Goal: Task Accomplishment & Management: Complete application form

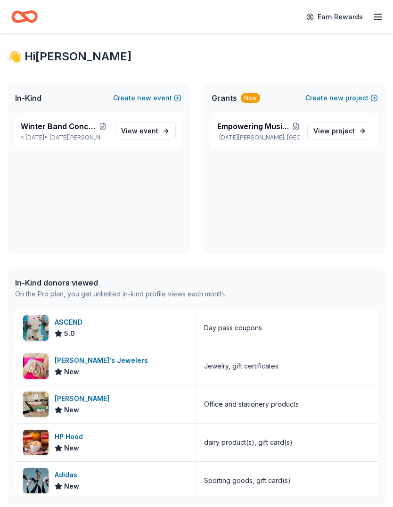
click at [78, 131] on span "Winter Band Concert and Online Auction" at bounding box center [59, 126] width 77 height 11
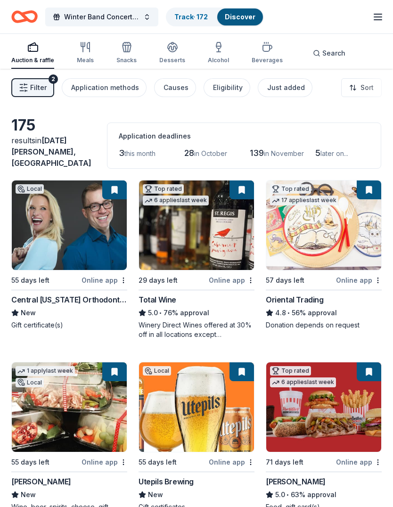
click at [322, 49] on span "Search" at bounding box center [333, 53] width 23 height 11
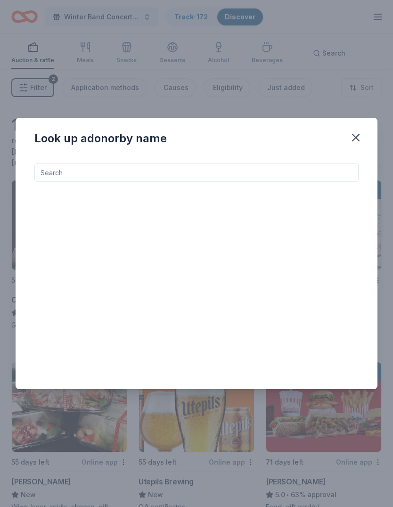
click at [169, 173] on input at bounding box center [196, 172] width 324 height 19
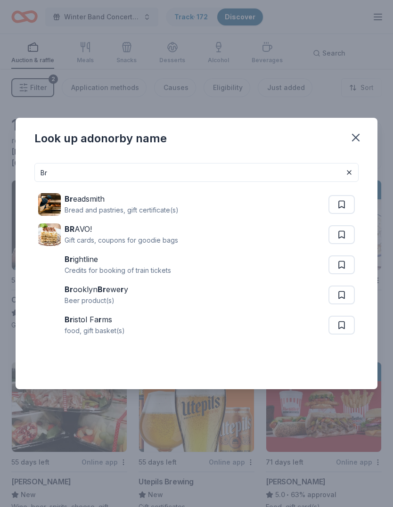
type input "B"
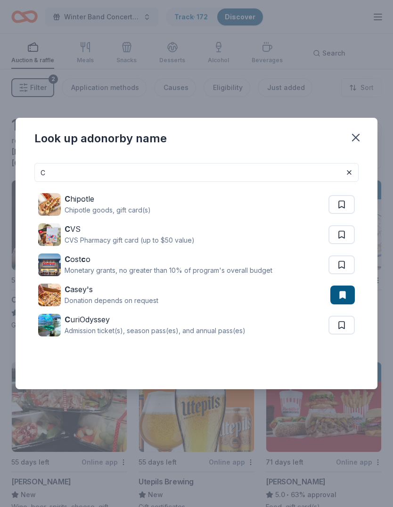
click at [219, 172] on input "C" at bounding box center [196, 172] width 324 height 19
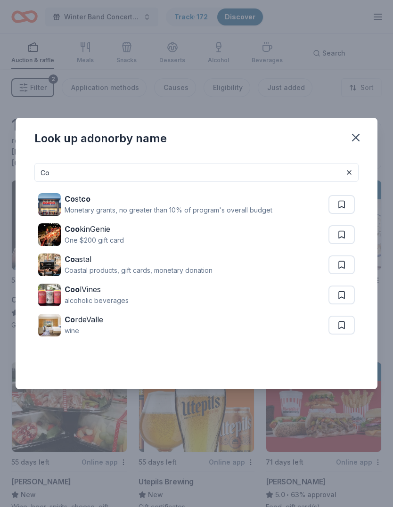
click at [77, 235] on div "One $200 gift card" at bounding box center [94, 240] width 59 height 11
click at [93, 272] on div "Coastal products, gift cards, monetary donation" at bounding box center [139, 270] width 148 height 11
click at [114, 169] on input "Co" at bounding box center [196, 172] width 324 height 19
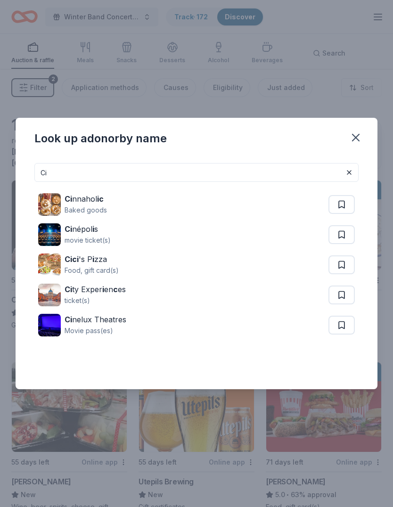
click at [66, 296] on div "ticket(s)" at bounding box center [95, 300] width 61 height 11
click at [86, 168] on input "Ci" at bounding box center [196, 172] width 324 height 19
click at [144, 172] on input "Ci" at bounding box center [196, 172] width 324 height 19
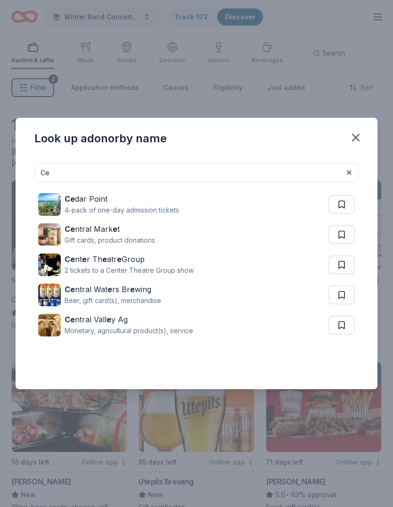
click at [49, 214] on img at bounding box center [49, 204] width 23 height 23
click at [108, 237] on div "Gift cards, product donations" at bounding box center [110, 240] width 90 height 11
click at [84, 171] on input "Ce" at bounding box center [196, 172] width 324 height 19
type input "C"
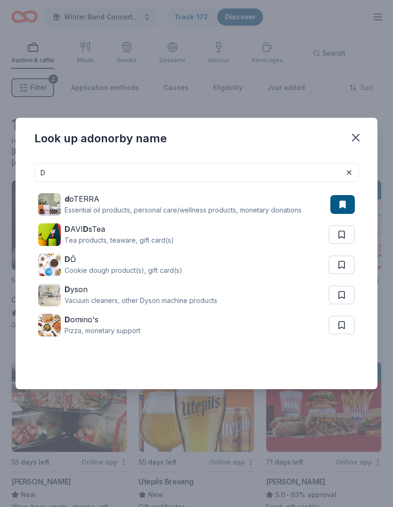
click at [96, 270] on div "Cookie dough product(s), gift card(s)" at bounding box center [124, 270] width 118 height 11
click at [184, 302] on div "Vacuum cleaners, other Dyson machine products" at bounding box center [141, 300] width 153 height 11
click at [144, 322] on div "D omino's Pizza, monetary support" at bounding box center [183, 325] width 290 height 30
click at [141, 172] on input "D" at bounding box center [196, 172] width 324 height 19
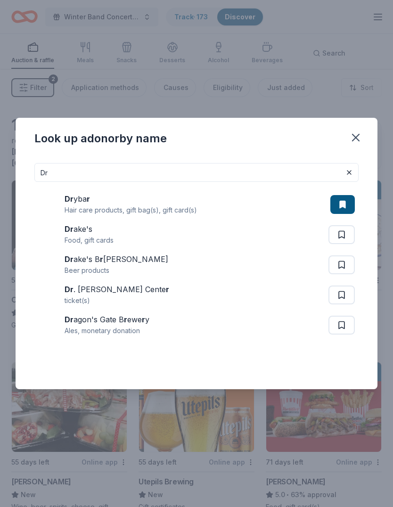
type input "D"
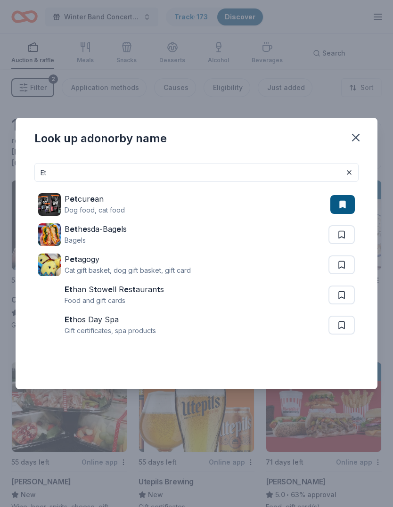
type input "E"
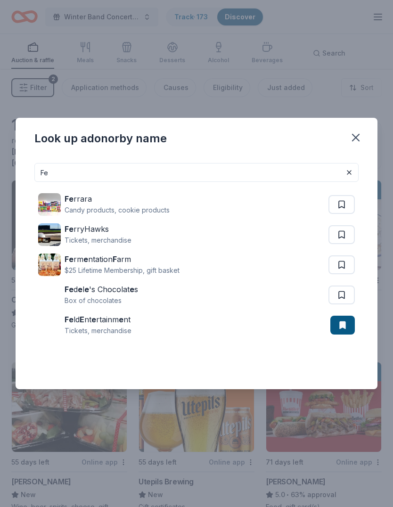
type input "F"
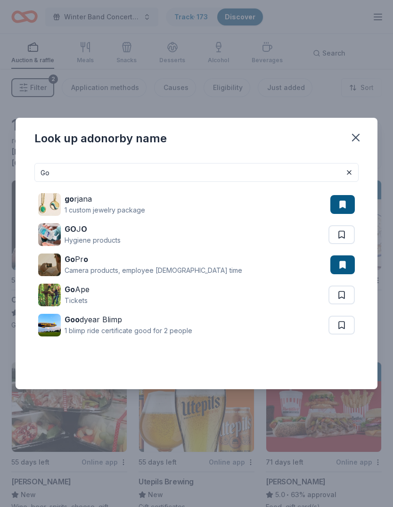
click at [95, 329] on div "1 blimp ride certificate good for 2 people" at bounding box center [129, 330] width 128 height 11
click at [182, 173] on input "Go" at bounding box center [196, 172] width 324 height 19
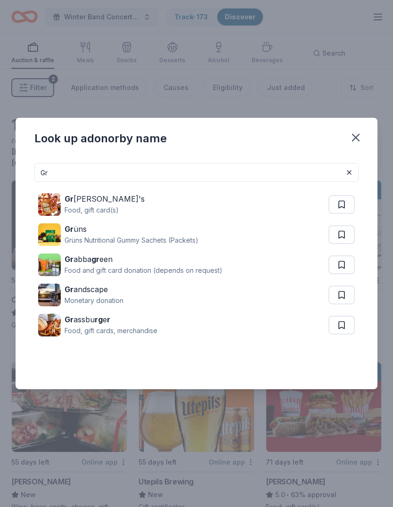
click at [99, 292] on div "Gr andscape" at bounding box center [94, 289] width 59 height 11
click at [266, 169] on input "Gr" at bounding box center [196, 172] width 324 height 19
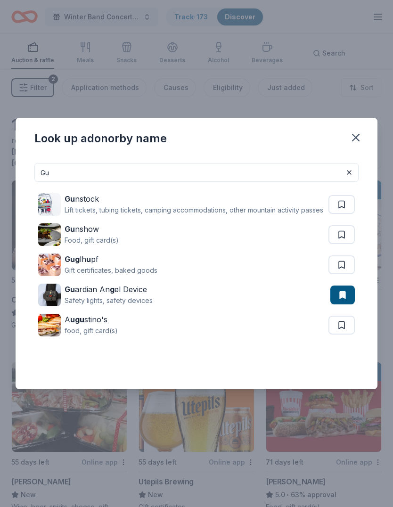
type input "G"
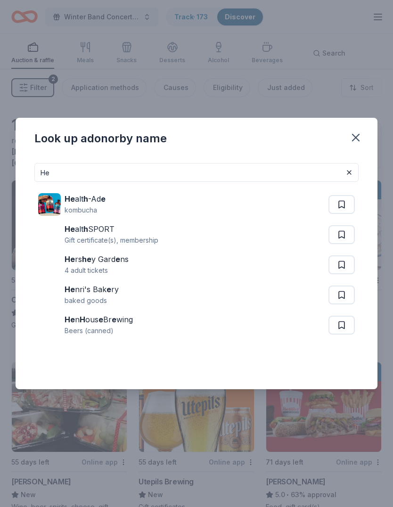
type input "H"
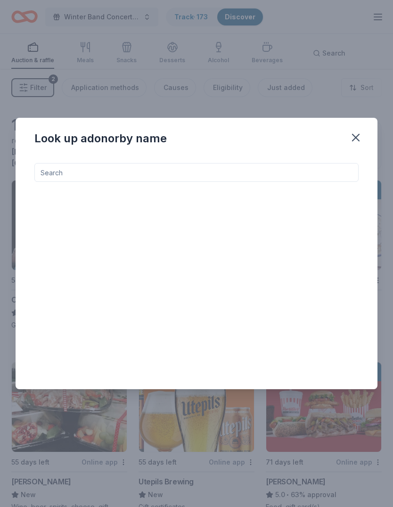
click at [358, 137] on icon "button" at bounding box center [355, 137] width 13 height 13
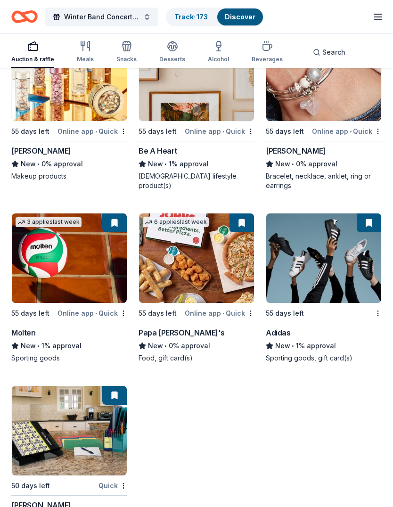
scroll to position [10138, 0]
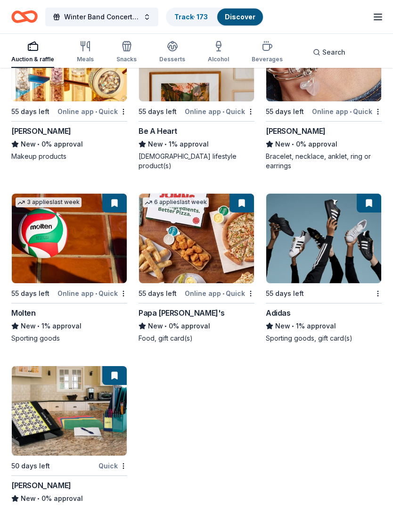
click at [322, 51] on span "Search" at bounding box center [333, 52] width 23 height 11
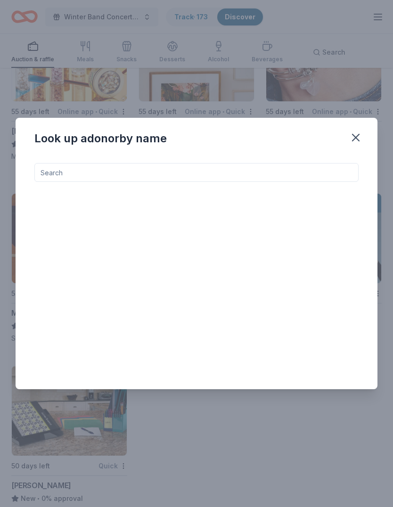
click at [308, 182] on input at bounding box center [196, 172] width 324 height 19
type input "M"
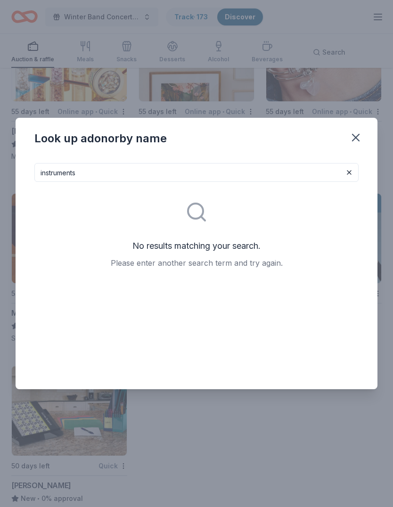
type input "instruments"
click at [359, 144] on icon "button" at bounding box center [355, 137] width 13 height 13
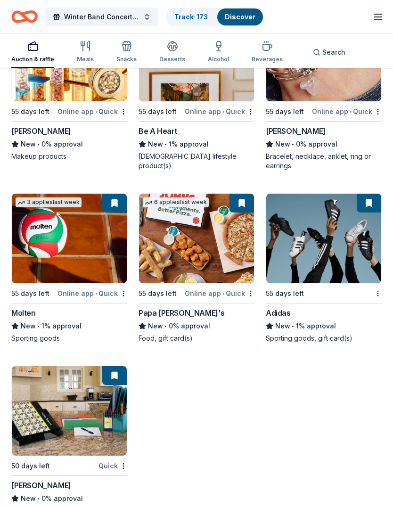
click at [377, 14] on line "button" at bounding box center [378, 14] width 8 height 0
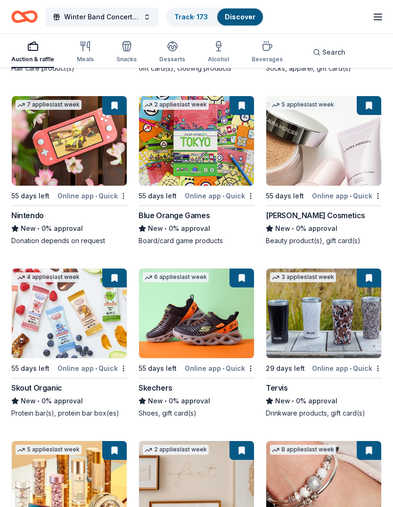
scroll to position [9708, 0]
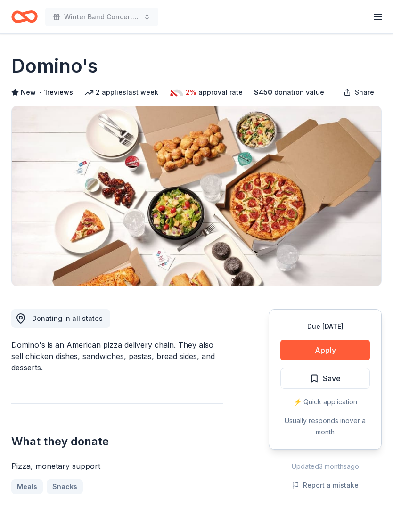
click at [333, 351] on button "Apply" at bounding box center [325, 350] width 90 height 21
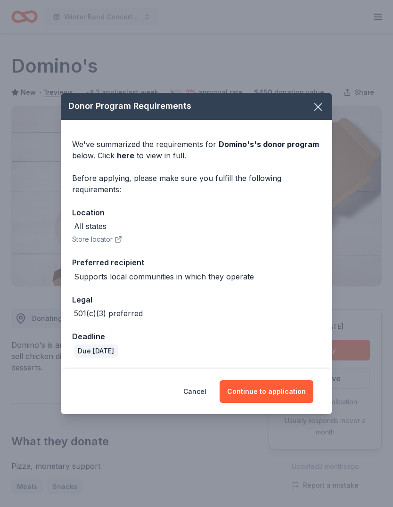
click at [272, 385] on button "Continue to application" at bounding box center [267, 391] width 94 height 23
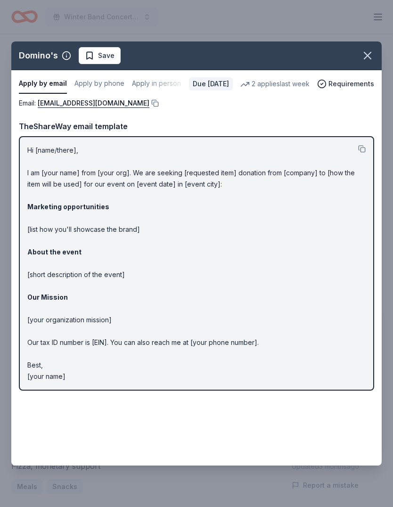
click at [109, 102] on link "[EMAIL_ADDRESS][DOMAIN_NAME]" at bounding box center [94, 103] width 112 height 11
click at [369, 51] on icon "button" at bounding box center [367, 55] width 13 height 13
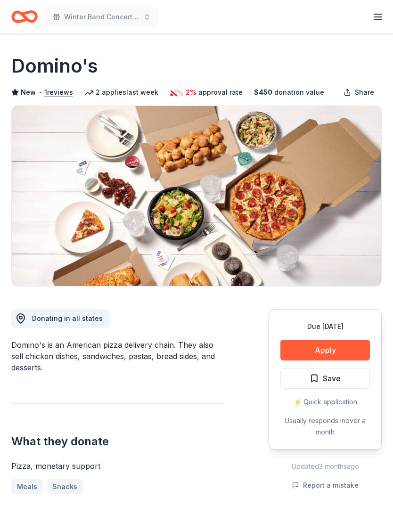
click at [347, 379] on button "Save" at bounding box center [325, 378] width 90 height 21
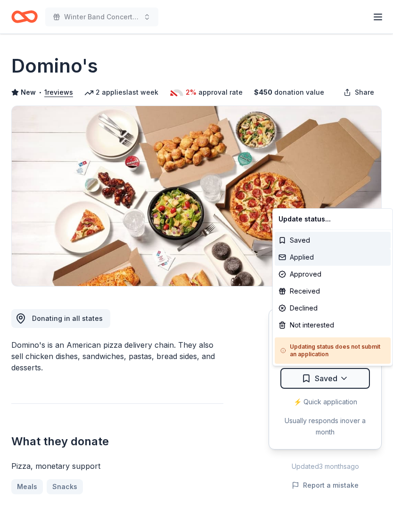
click at [310, 260] on div "Applied" at bounding box center [333, 257] width 116 height 17
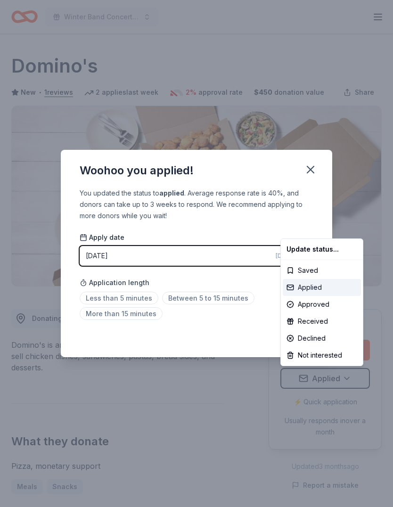
click at [318, 294] on div "Applied" at bounding box center [322, 287] width 78 height 17
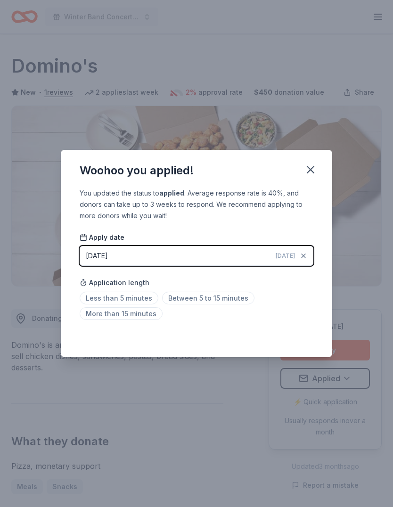
click at [212, 297] on span "Between 5 to 15 minutes" at bounding box center [208, 298] width 92 height 13
click at [316, 171] on icon "button" at bounding box center [310, 169] width 13 height 13
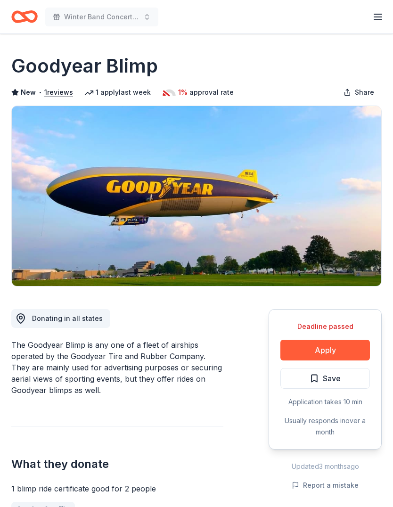
click at [337, 349] on button "Apply" at bounding box center [325, 350] width 90 height 21
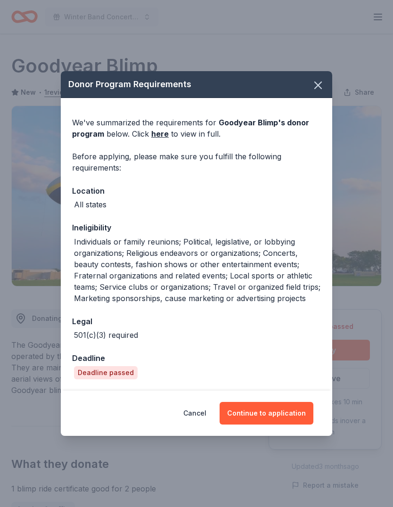
click at [310, 94] on span at bounding box center [318, 85] width 21 height 21
click at [319, 91] on icon "button" at bounding box center [317, 85] width 13 height 13
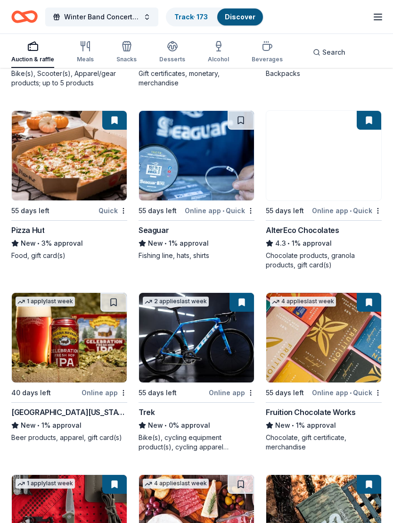
scroll to position [7595, 0]
